Goal: Transaction & Acquisition: Subscribe to service/newsletter

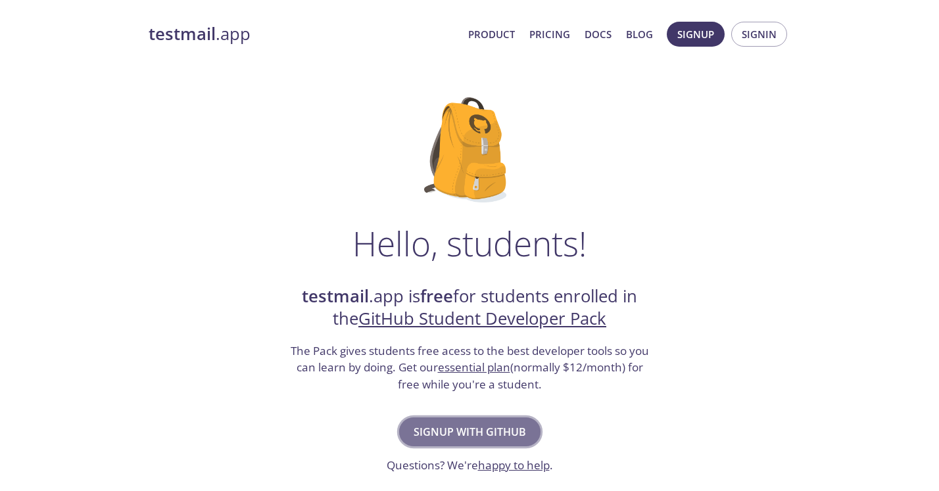
click at [431, 433] on span "Signup with GitHub" at bounding box center [469, 432] width 112 height 18
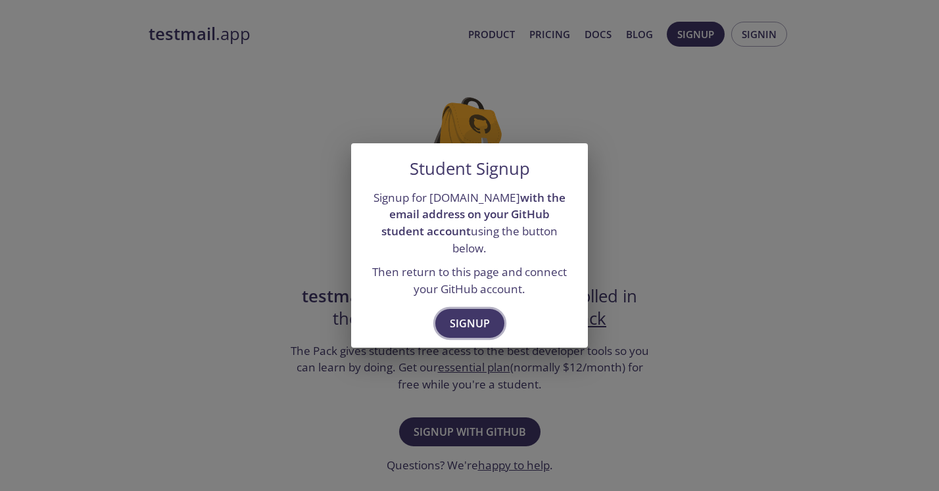
click at [478, 321] on span "Signup" at bounding box center [470, 323] width 40 height 18
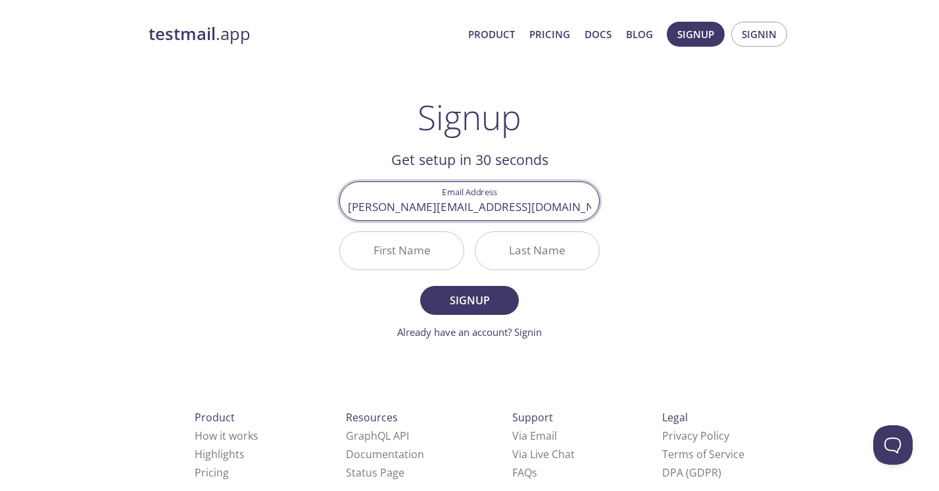
type input "[PERSON_NAME][EMAIL_ADDRESS][DOMAIN_NAME]"
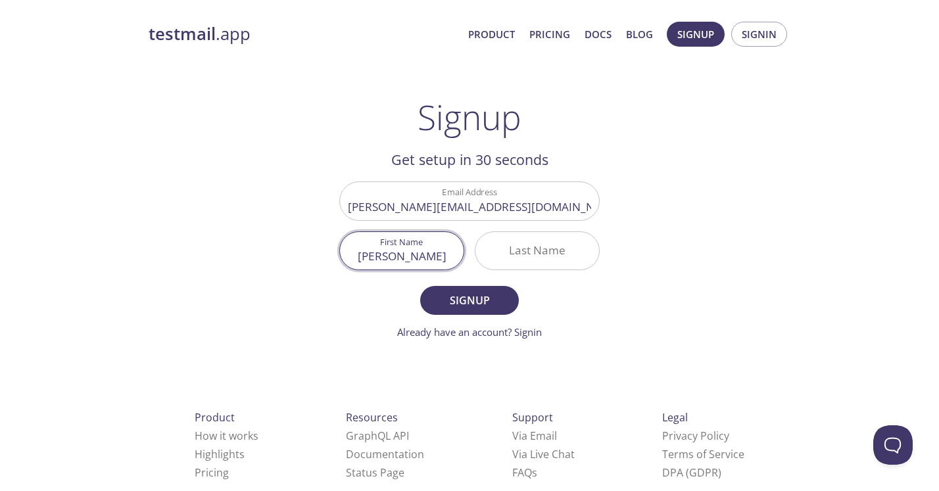
type input "[PERSON_NAME]"
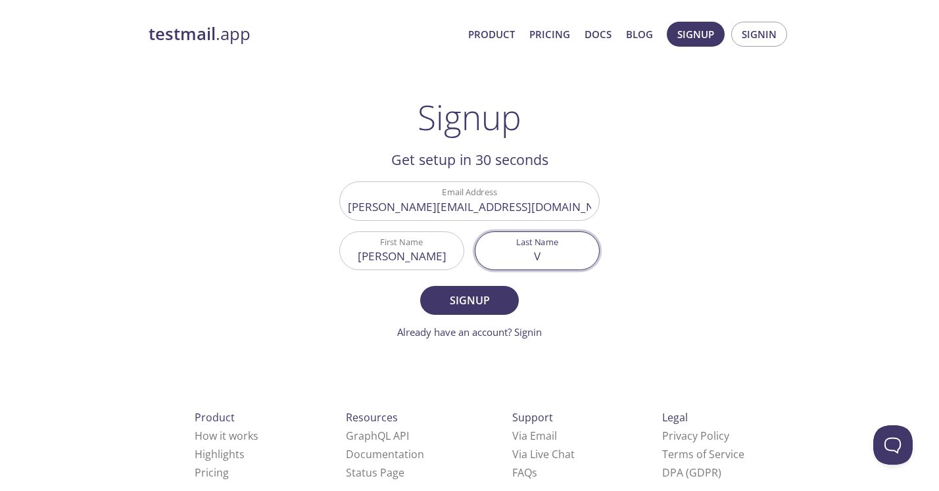
type input "V"
click at [420, 286] on button "Signup" at bounding box center [469, 300] width 99 height 29
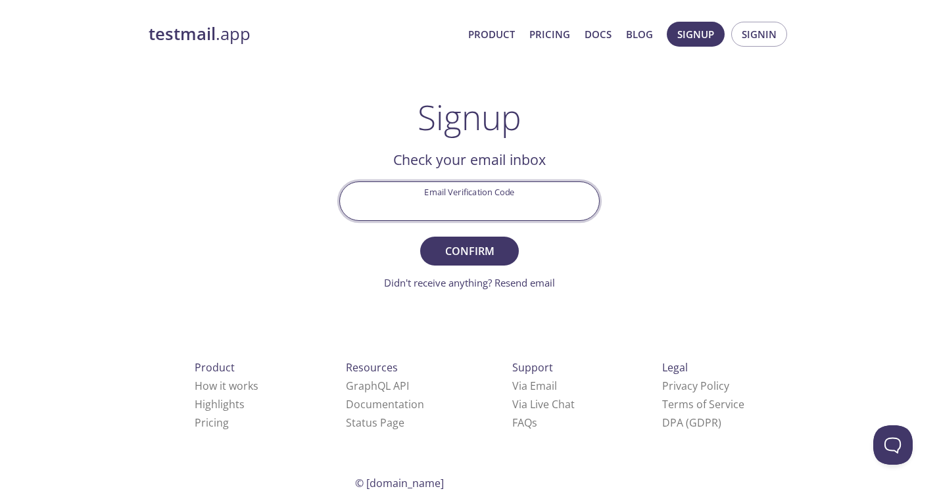
click at [442, 204] on input "Email Verification Code" at bounding box center [469, 200] width 259 height 37
type input "j"
type input "J454LCH"
click at [420, 237] on button "Confirm" at bounding box center [469, 251] width 99 height 29
